Goal: Task Accomplishment & Management: Complete application form

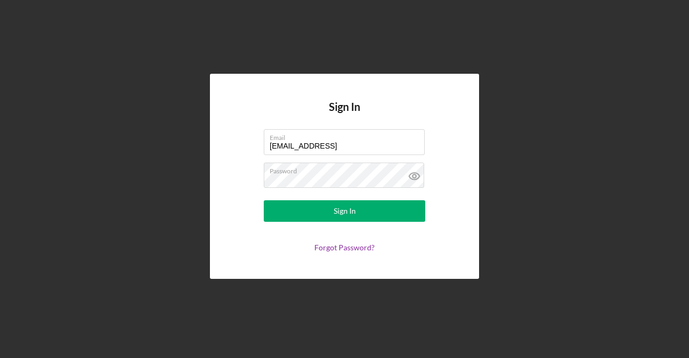
type input "[EMAIL_ADDRESS][DOMAIN_NAME]"
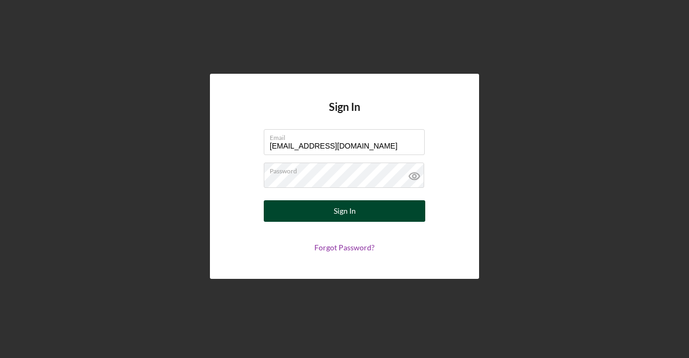
click at [277, 206] on button "Sign In" at bounding box center [344, 211] width 161 height 22
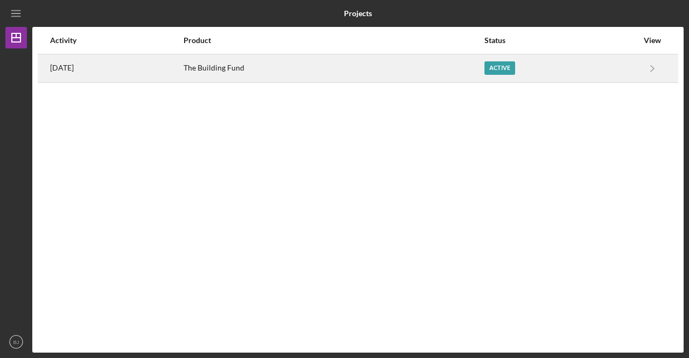
click at [504, 65] on div "Active" at bounding box center [499, 67] width 31 height 13
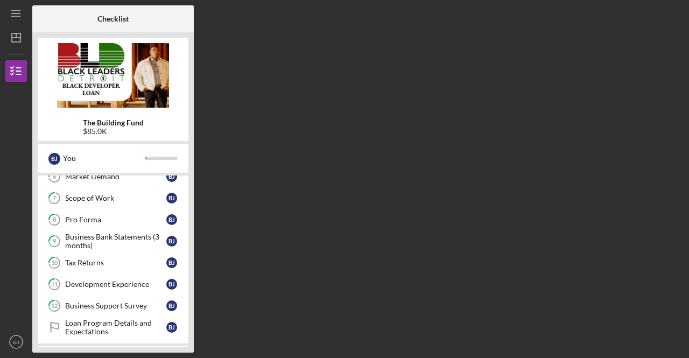
scroll to position [230, 0]
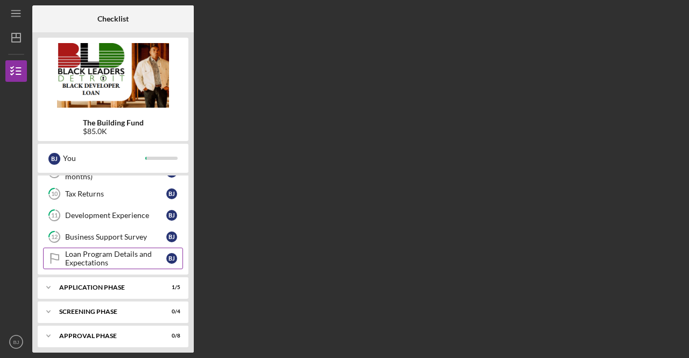
click at [97, 254] on div "Loan Program Details and Expectations" at bounding box center [115, 258] width 101 height 17
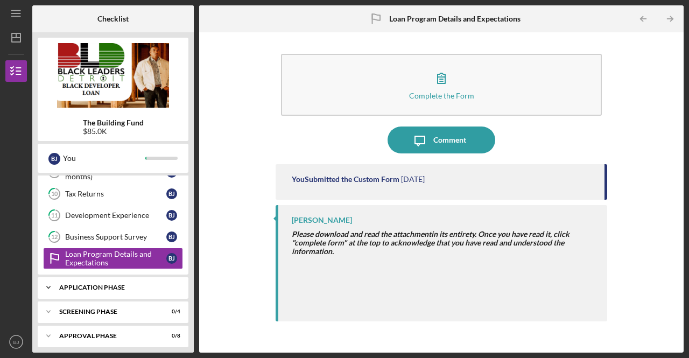
click at [107, 286] on div "Icon/Expander Application Phase 1 / 5" at bounding box center [113, 288] width 151 height 22
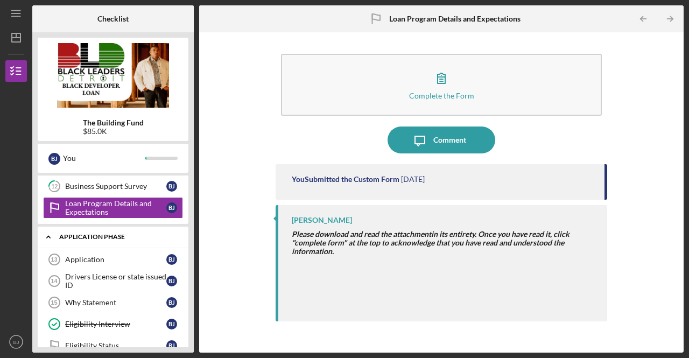
scroll to position [292, 0]
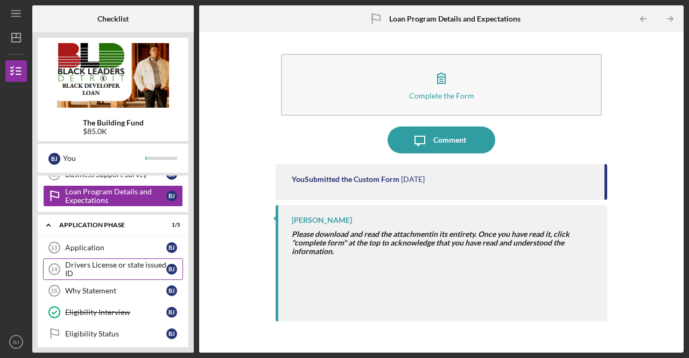
click at [97, 267] on div "Drivers License or state issued ID" at bounding box center [115, 269] width 101 height 17
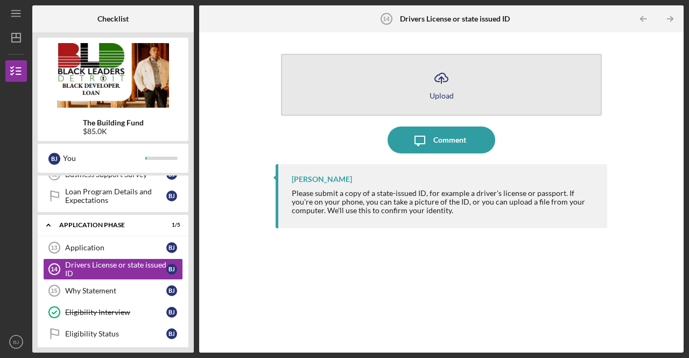
click at [438, 82] on icon "Icon/Upload" at bounding box center [441, 78] width 27 height 27
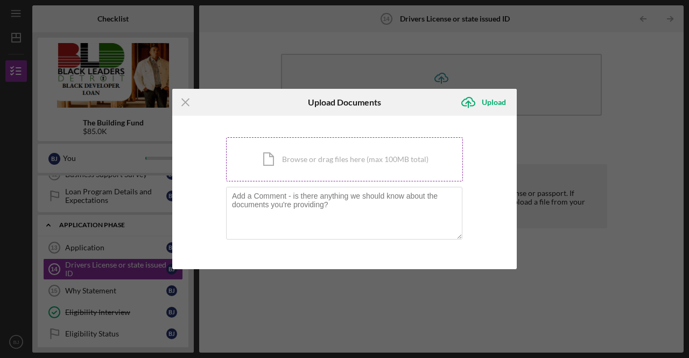
click at [321, 159] on div "Icon/Document Browse or drag files here (max 100MB total) Tap to choose files o…" at bounding box center [344, 159] width 237 height 44
click at [578, 76] on div "Icon/Menu Close Upload Documents Icon/Upload Upload You're uploading documents …" at bounding box center [344, 179] width 689 height 358
click at [183, 100] on line at bounding box center [185, 101] width 7 height 7
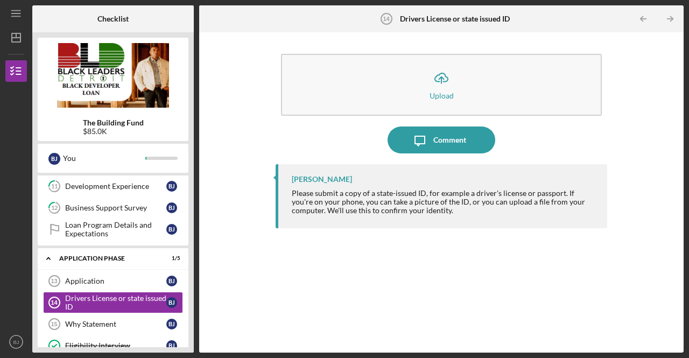
scroll to position [341, 0]
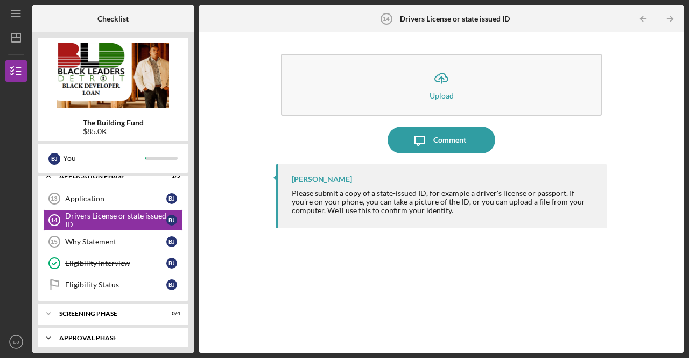
click at [99, 335] on div "Approval Phase" at bounding box center [117, 338] width 116 height 6
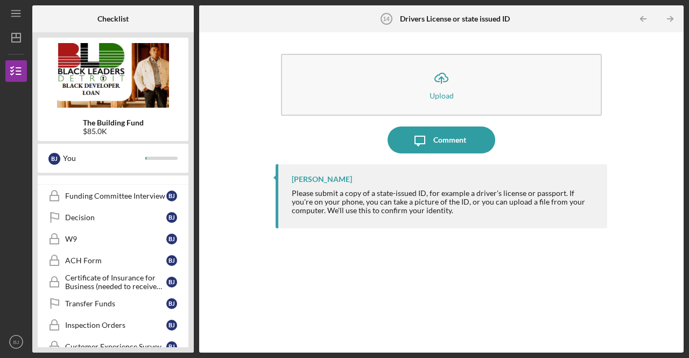
scroll to position [517, 0]
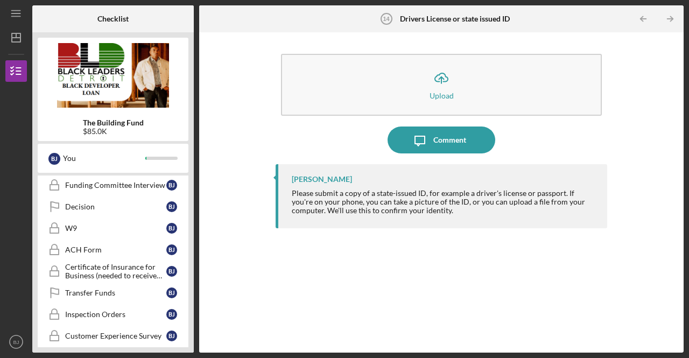
click at [99, 332] on div "Customer Experience Survey" at bounding box center [115, 336] width 101 height 9
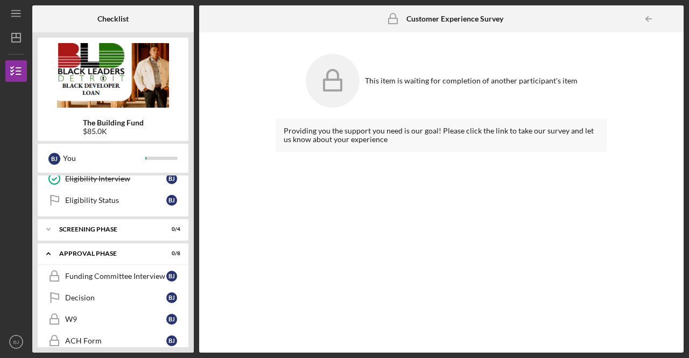
scroll to position [423, 0]
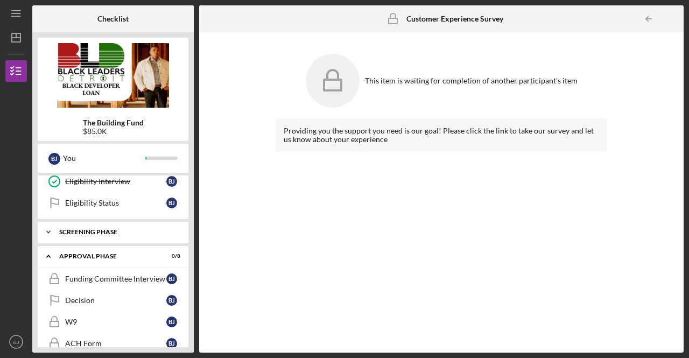
click at [110, 229] on div "Screening Phase" at bounding box center [117, 232] width 116 height 6
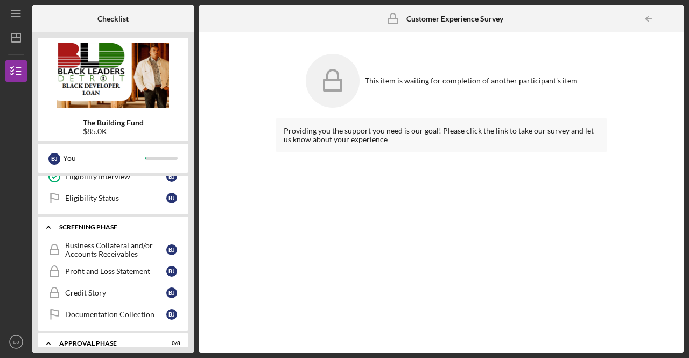
scroll to position [431, 0]
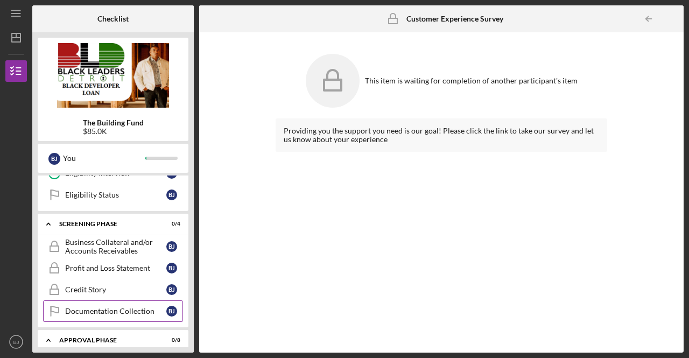
click at [99, 300] on link "Documentation Collection Documentation Collection [PERSON_NAME]" at bounding box center [113, 311] width 140 height 22
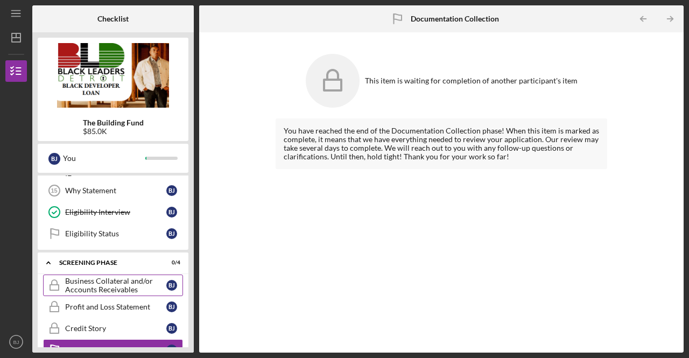
scroll to position [388, 0]
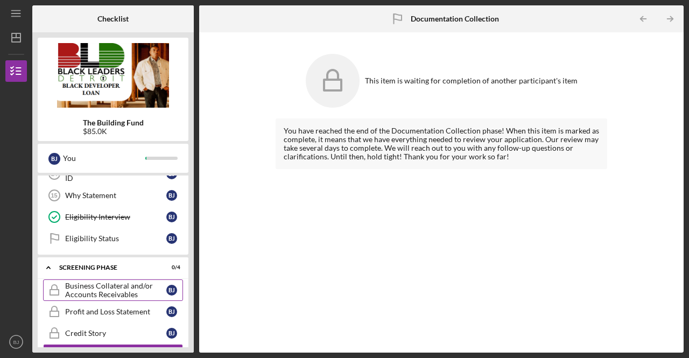
click at [142, 237] on link "Eligibility Status Eligibility Status [PERSON_NAME]" at bounding box center [113, 239] width 140 height 22
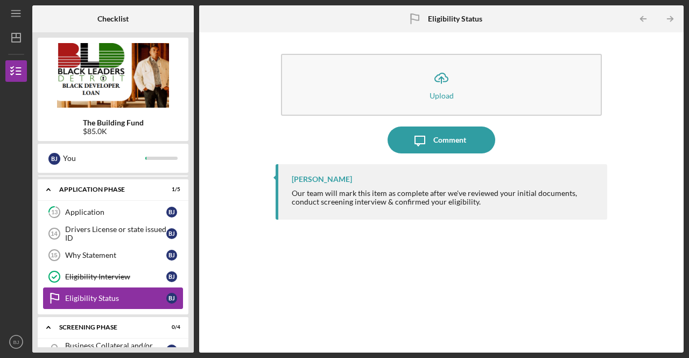
scroll to position [328, 0]
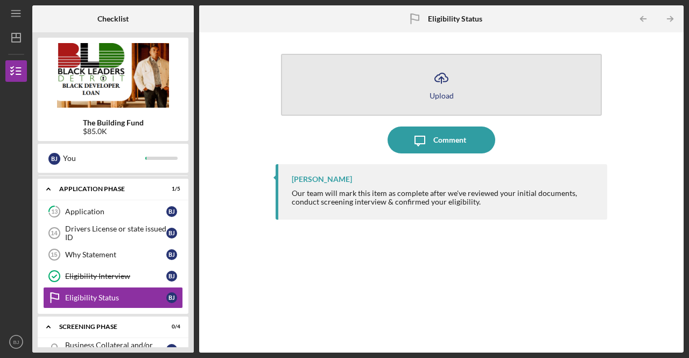
click at [434, 85] on icon "Icon/Upload" at bounding box center [441, 78] width 27 height 27
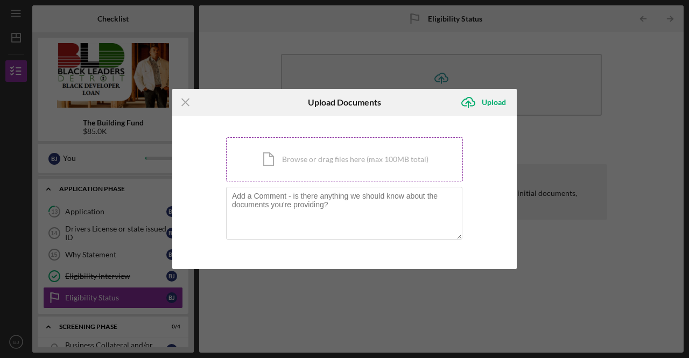
click at [264, 166] on div "Icon/Document Browse or drag files here (max 100MB total) Tap to choose files o…" at bounding box center [344, 159] width 237 height 44
click at [188, 103] on icon "Icon/Menu Close" at bounding box center [185, 102] width 27 height 27
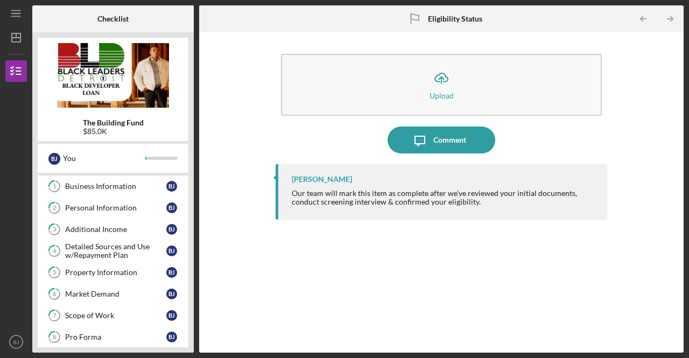
scroll to position [45, 0]
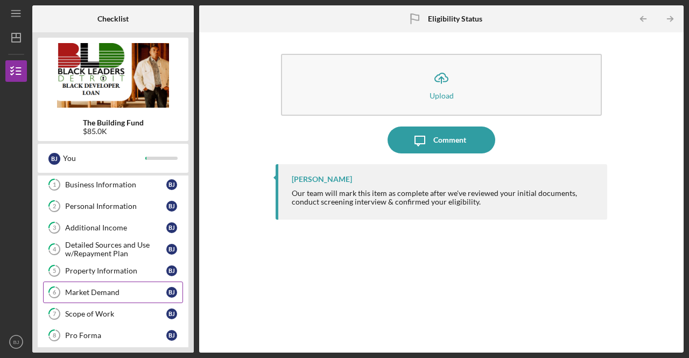
click at [104, 291] on div "Market Demand" at bounding box center [115, 292] width 101 height 9
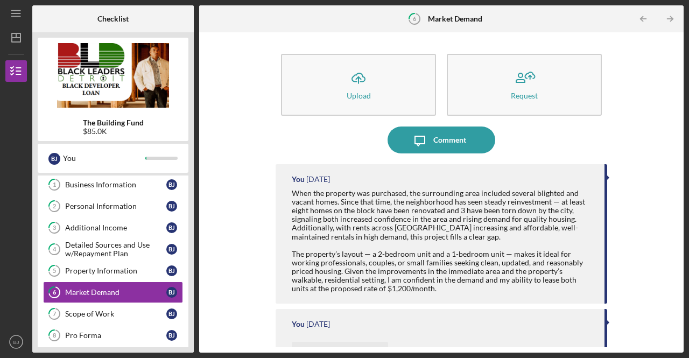
scroll to position [1, 0]
click at [120, 309] on div "Scope of Work" at bounding box center [115, 313] width 101 height 9
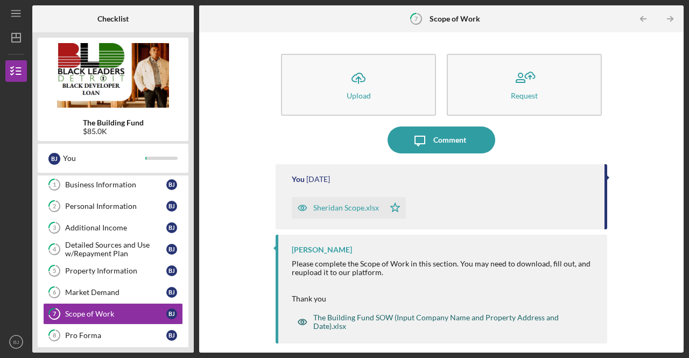
click at [378, 319] on div "The Building Fund SOW (Input Company Name and Property Address and Date).xlsx" at bounding box center [449, 321] width 272 height 17
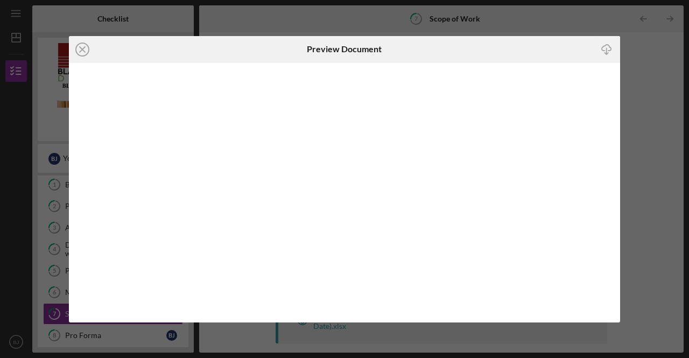
click at [604, 52] on polyline "button" at bounding box center [606, 53] width 4 height 2
